Goal: Transaction & Acquisition: Subscribe to service/newsletter

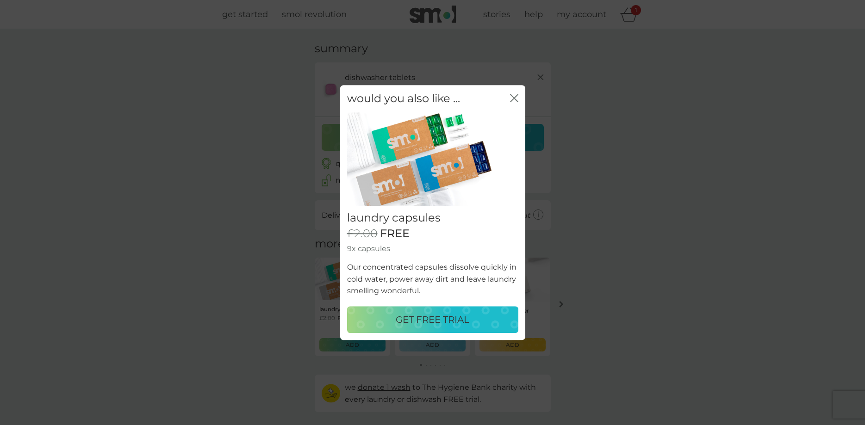
click at [430, 323] on p "GET FREE TRIAL" at bounding box center [433, 319] width 74 height 15
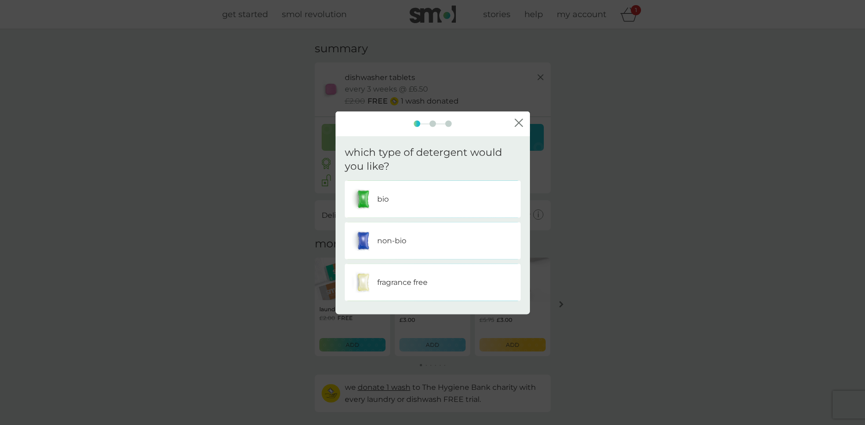
click at [397, 241] on p "non-bio" at bounding box center [391, 241] width 29 height 12
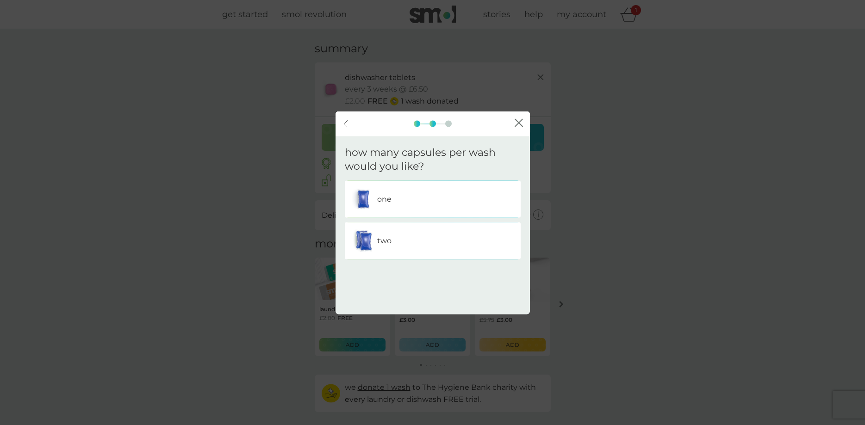
click at [398, 196] on div "one" at bounding box center [433, 199] width 162 height 23
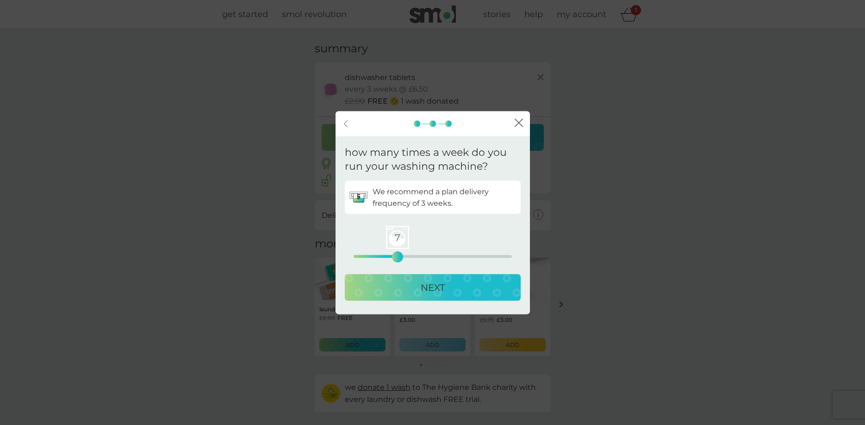
drag, startPoint x: 352, startPoint y: 258, endPoint x: 399, endPoint y: 256, distance: 47.2
click at [399, 256] on div "7" at bounding box center [398, 257] width 4 height 4
click at [441, 291] on p "NEXT" at bounding box center [433, 287] width 24 height 15
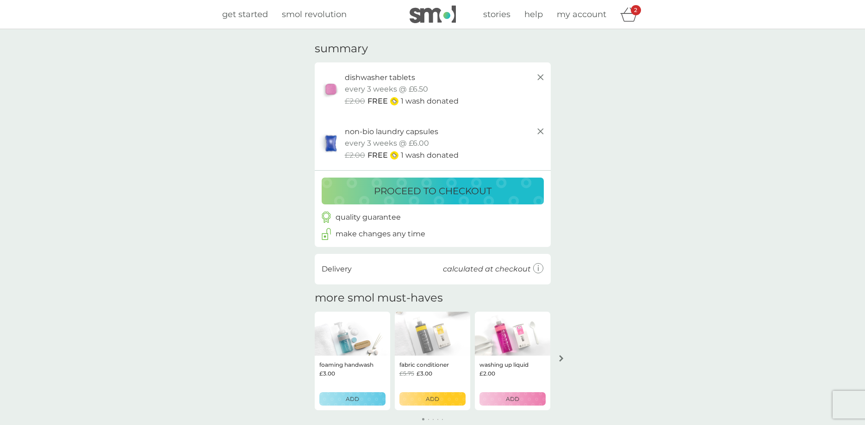
click at [503, 403] on div "ADD" at bounding box center [512, 399] width 54 height 9
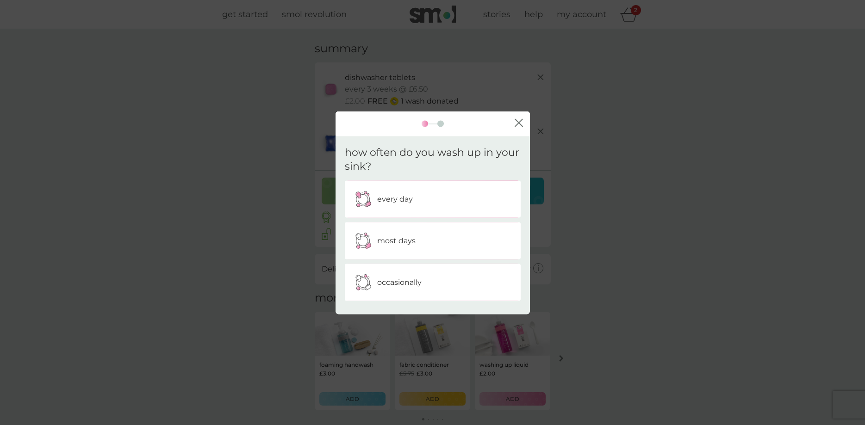
click at [401, 283] on p "occasionally" at bounding box center [399, 283] width 44 height 12
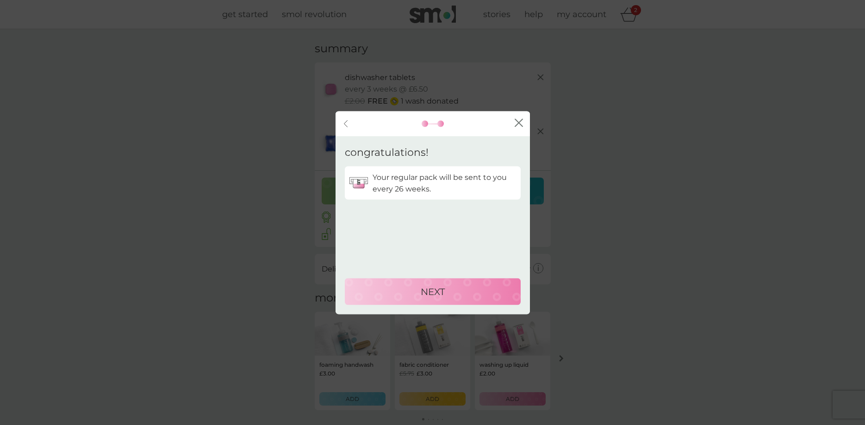
click at [445, 289] on div "NEXT" at bounding box center [432, 291] width 157 height 15
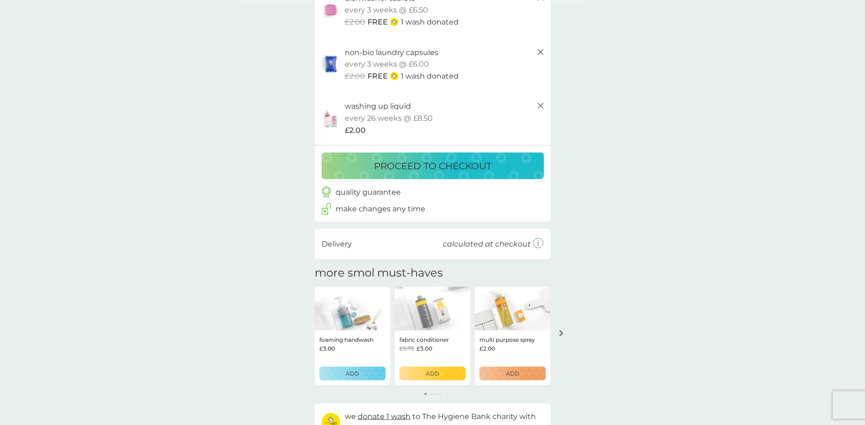
scroll to position [94, 0]
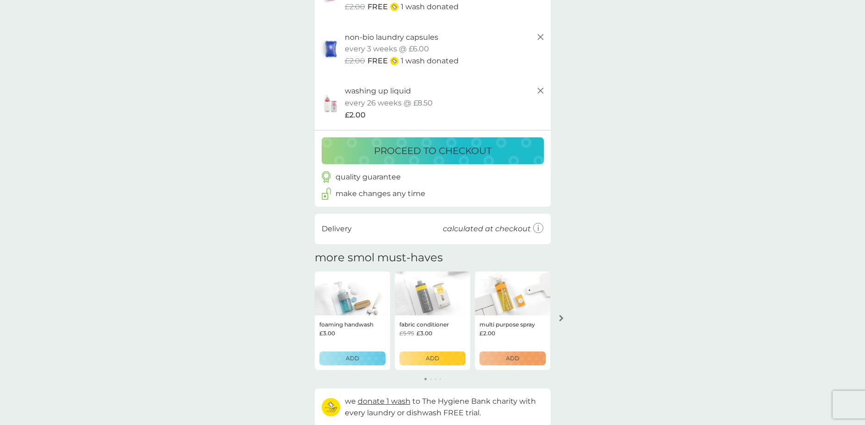
click at [352, 357] on p "ADD" at bounding box center [352, 358] width 13 height 9
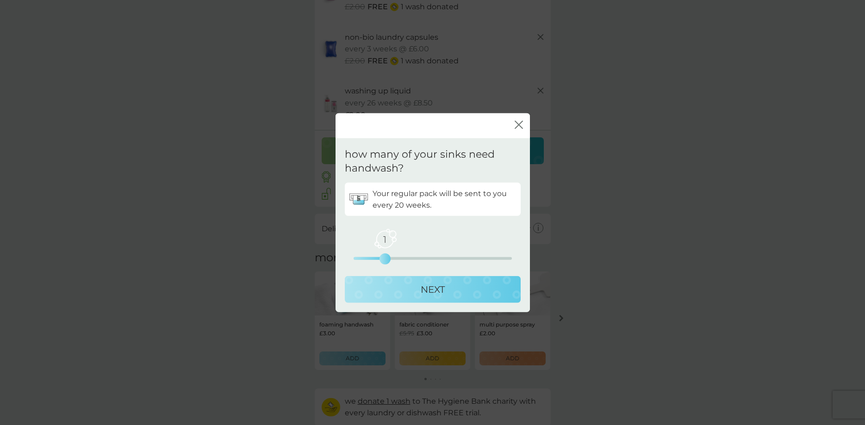
drag, startPoint x: 353, startPoint y: 257, endPoint x: 396, endPoint y: 256, distance: 43.5
click at [396, 256] on div "1 0 2.5 5" at bounding box center [433, 245] width 158 height 37
drag, startPoint x: 389, startPoint y: 257, endPoint x: 365, endPoint y: 257, distance: 24.5
click at [365, 257] on div "1 0 2.5 5" at bounding box center [433, 245] width 158 height 37
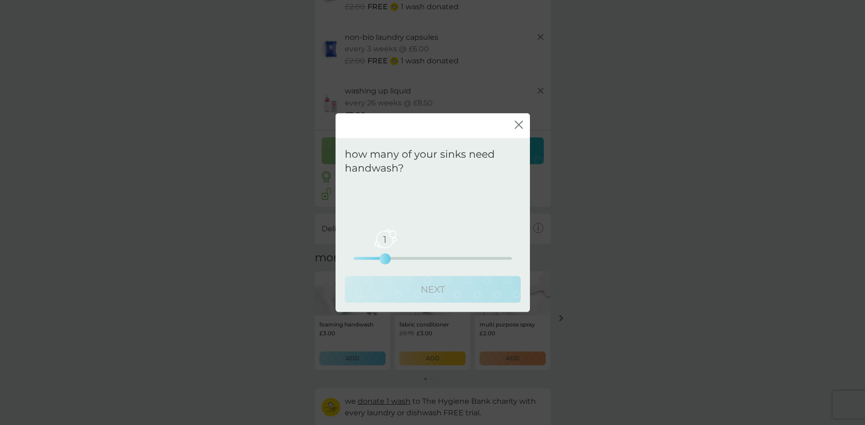
drag, startPoint x: 349, startPoint y: 257, endPoint x: 372, endPoint y: 258, distance: 22.7
click at [372, 258] on div "1 0 2.5 5" at bounding box center [433, 258] width 158 height 3
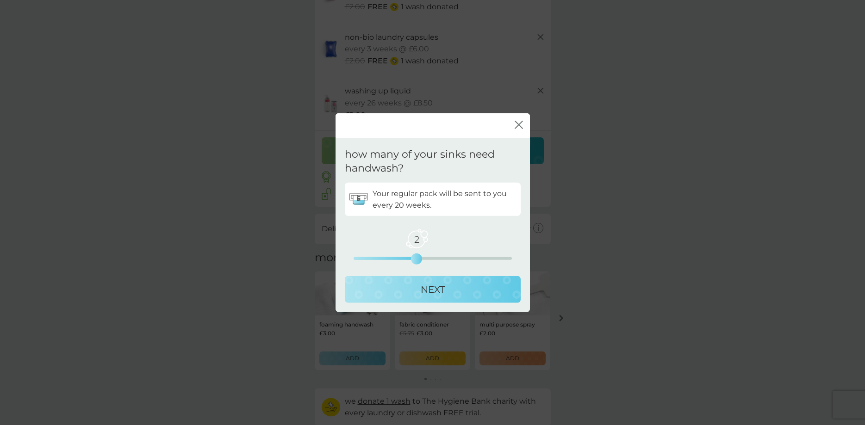
drag, startPoint x: 387, startPoint y: 258, endPoint x: 409, endPoint y: 258, distance: 21.8
click at [409, 258] on div "2 0 2.5 5" at bounding box center [433, 258] width 158 height 3
drag, startPoint x: 417, startPoint y: 259, endPoint x: 453, endPoint y: 261, distance: 35.2
click at [450, 261] on div "3" at bounding box center [449, 259] width 4 height 4
drag, startPoint x: 453, startPoint y: 260, endPoint x: 489, endPoint y: 260, distance: 36.1
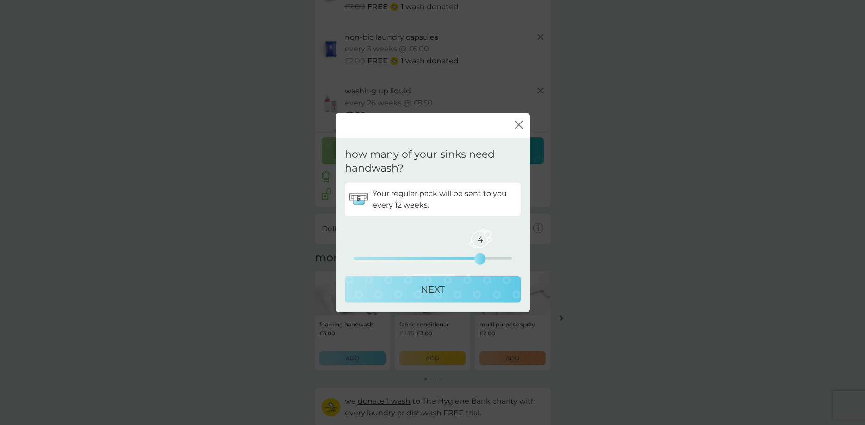
click at [489, 260] on div "4 0 2.5 5" at bounding box center [433, 258] width 158 height 3
drag, startPoint x: 482, startPoint y: 257, endPoint x: 497, endPoint y: 257, distance: 14.3
click at [497, 257] on div "5 0 2.5 5" at bounding box center [433, 245] width 158 height 37
drag, startPoint x: 513, startPoint y: 257, endPoint x: 520, endPoint y: 257, distance: 7.4
click at [520, 257] on div "Your regular pack will be sent to you every 10 weeks. 5 0 2.5 5" at bounding box center [433, 224] width 176 height 82
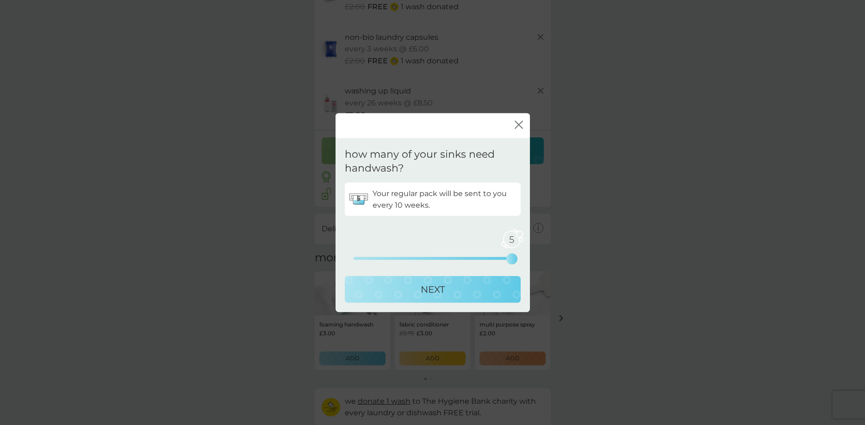
click at [439, 289] on p "NEXT" at bounding box center [433, 289] width 24 height 15
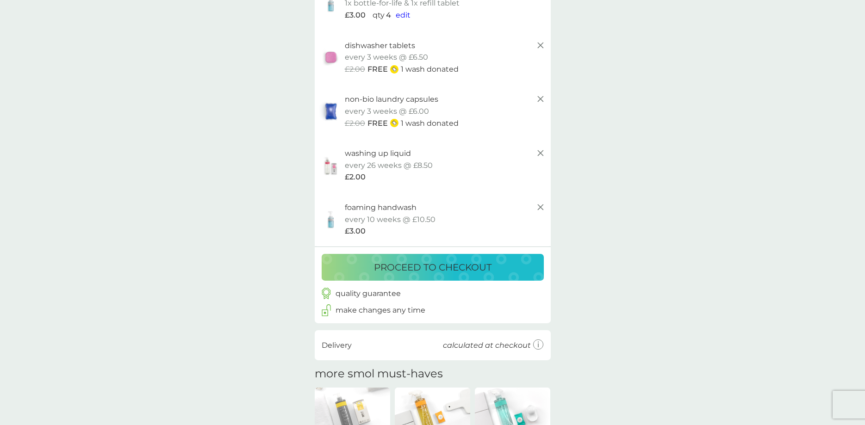
scroll to position [0, 0]
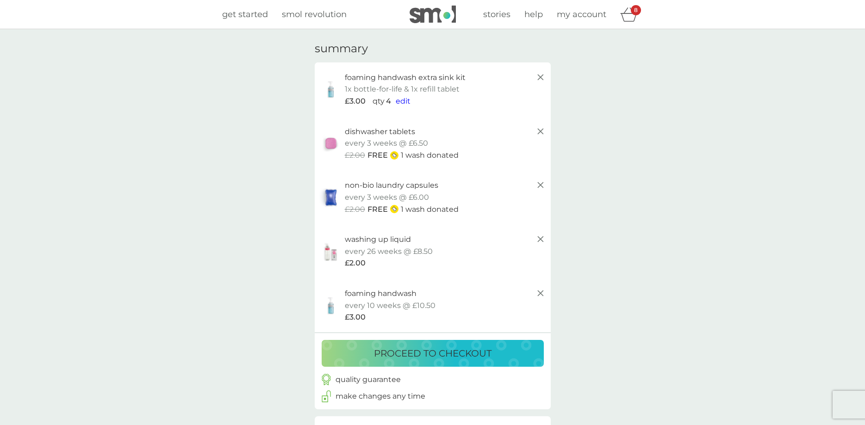
click at [541, 76] on icon at bounding box center [540, 77] width 11 height 11
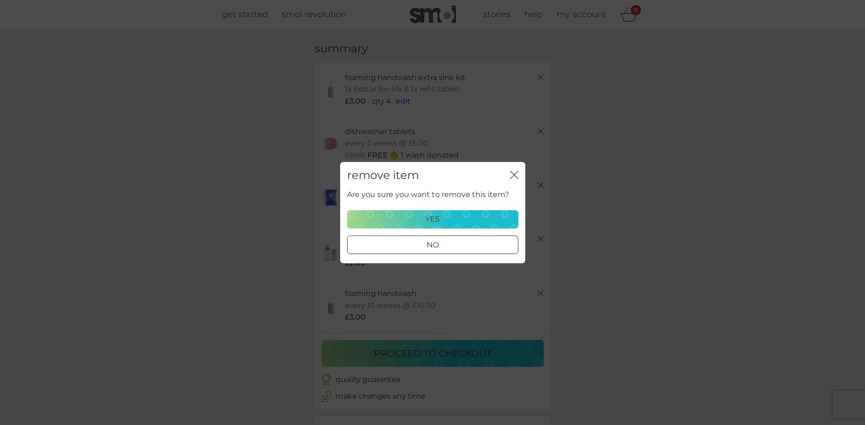
click at [453, 220] on div "yes" at bounding box center [432, 219] width 159 height 12
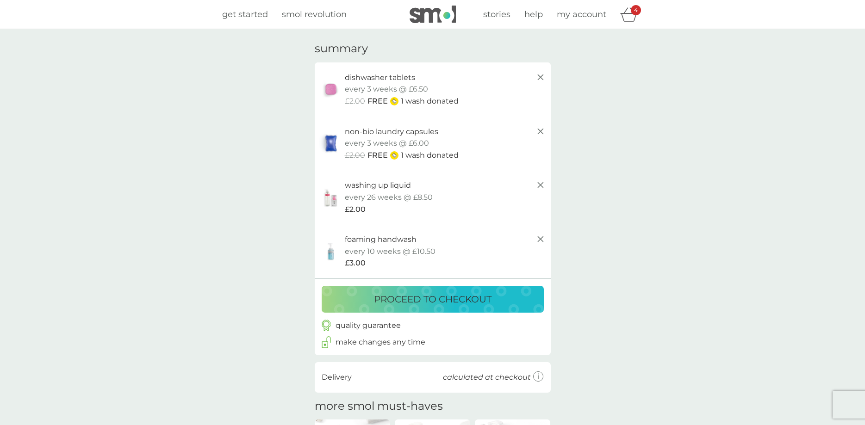
click at [541, 239] on line at bounding box center [540, 239] width 6 height 6
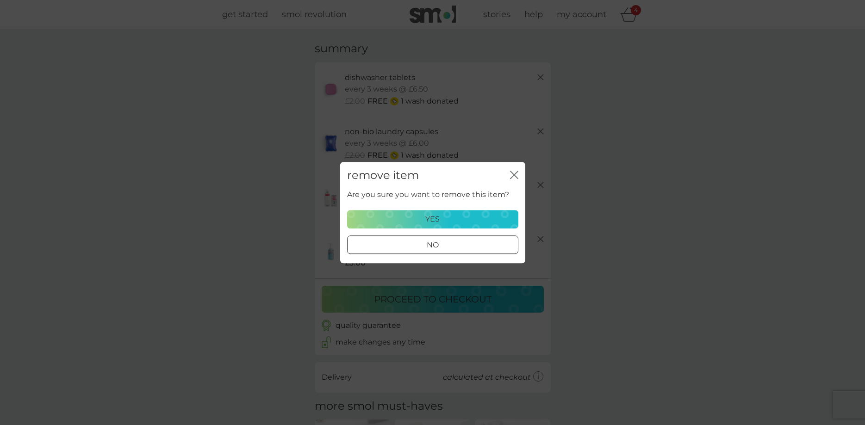
click at [441, 222] on div "yes" at bounding box center [432, 219] width 159 height 12
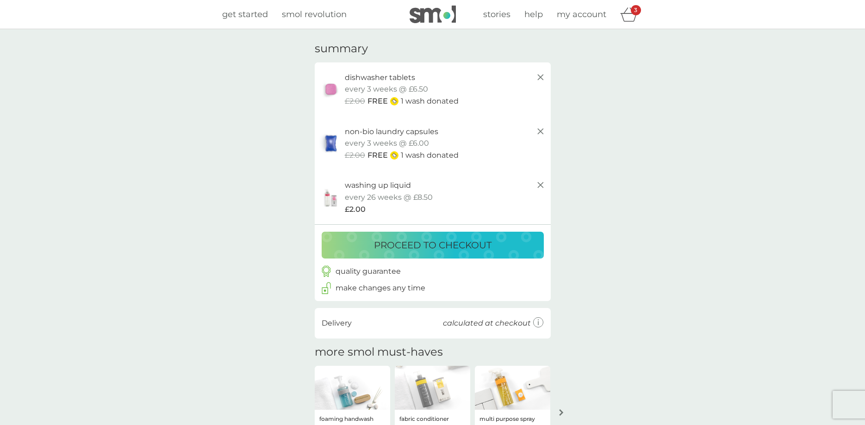
click at [496, 12] on span "stories" at bounding box center [496, 14] width 27 height 10
click at [439, 235] on button "proceed to checkout" at bounding box center [433, 245] width 222 height 27
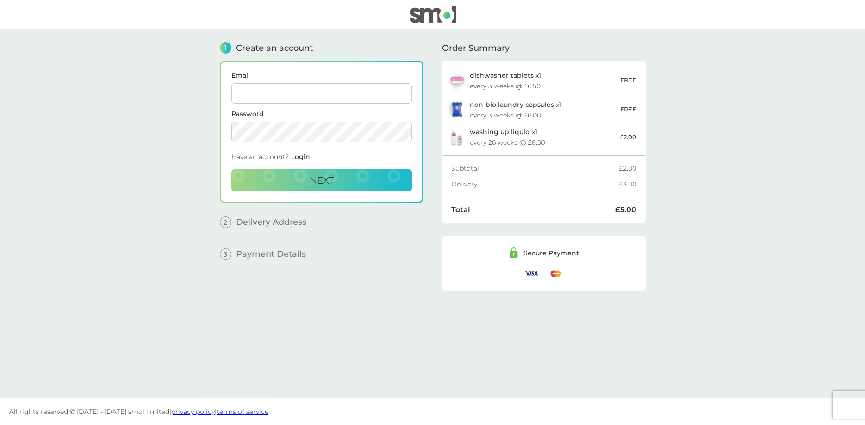
click at [292, 86] on input "Email" at bounding box center [321, 93] width 180 height 20
type input "[PERSON_NAME][EMAIL_ADDRESS][PERSON_NAME][DOMAIN_NAME]"
click at [319, 175] on span "Next" at bounding box center [322, 180] width 24 height 11
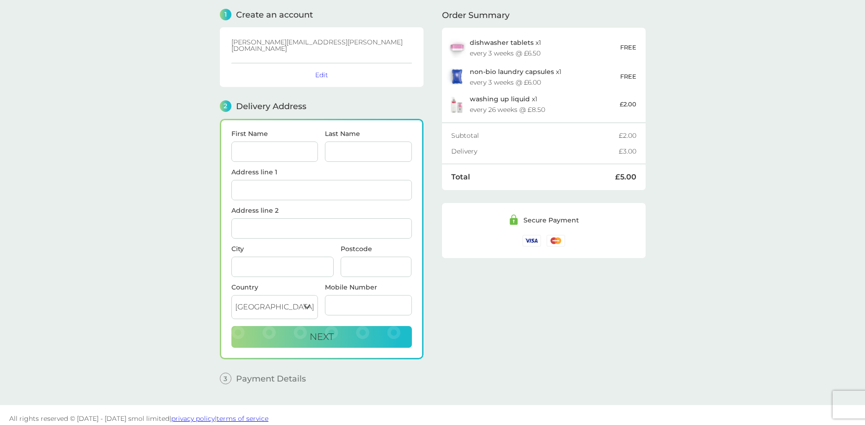
scroll to position [34, 0]
click at [267, 144] on input "First Name" at bounding box center [274, 151] width 87 height 20
type input "[PERSON_NAME]"
type input "[GEOGRAPHIC_DATA]"
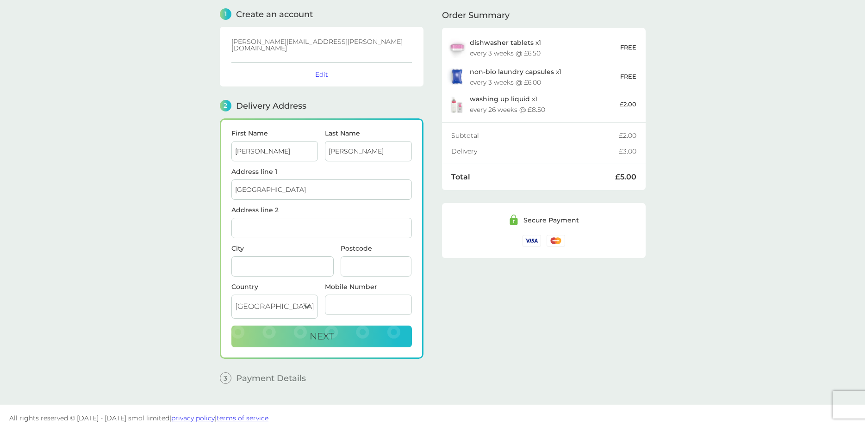
type input "[PERSON_NAME] COMMON"
type input "THAME"
type input "OX9 2JS"
click at [375, 359] on div "3 Payment Details Billing Address Same as delivery address - Discount Code clic…" at bounding box center [322, 371] width 204 height 25
click at [345, 295] on input "Mobile Number" at bounding box center [368, 305] width 87 height 20
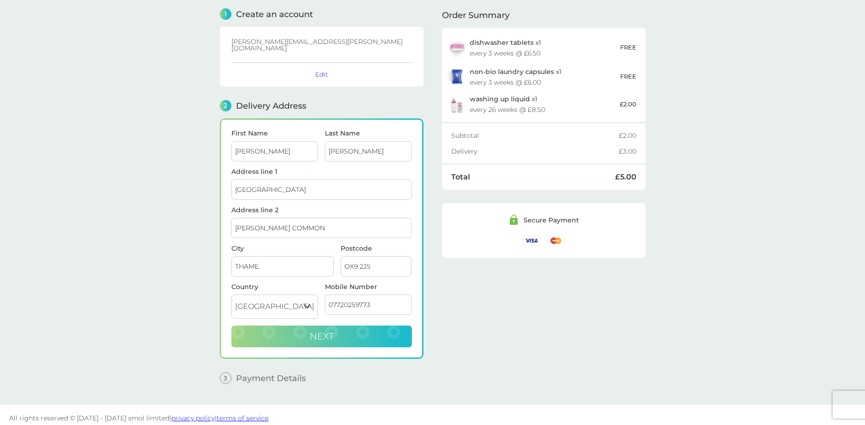
type input "07720259773"
click at [320, 331] on span "Next" at bounding box center [322, 336] width 24 height 11
checkbox input "true"
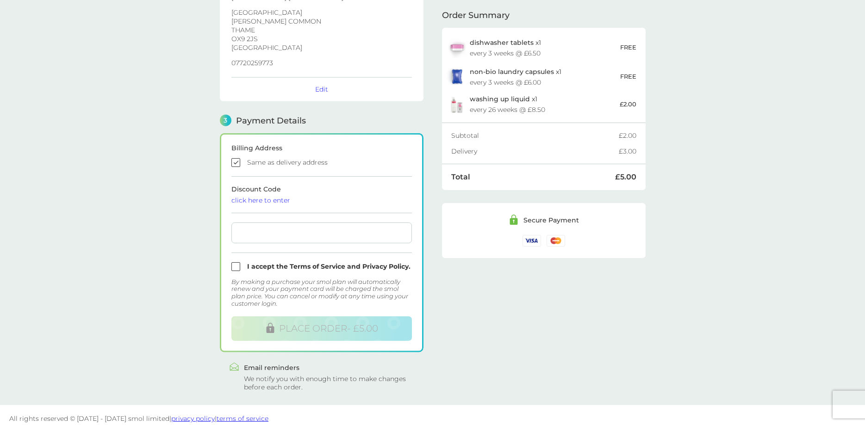
scroll to position [170, 0]
click at [272, 262] on input "checkbox" at bounding box center [321, 266] width 180 height 9
checkbox input "true"
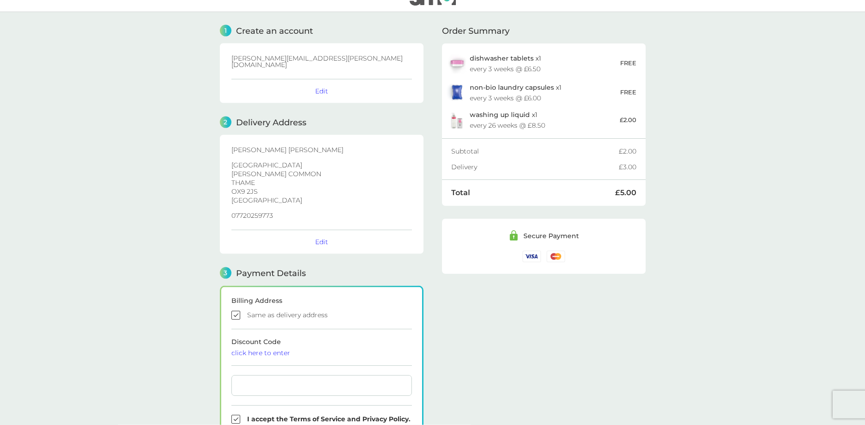
scroll to position [0, 0]
